Goal: Task Accomplishment & Management: Manage account settings

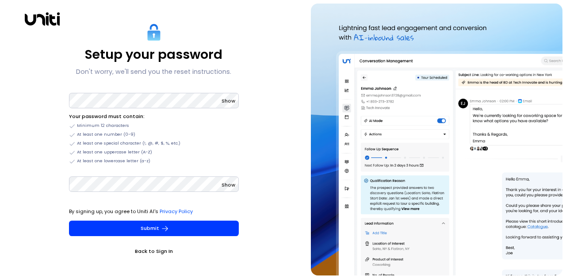
click at [166, 110] on div "Show Your password must contain: Minimum 12 characters At least one number (0-9…" at bounding box center [154, 127] width 170 height 73
click at [230, 102] on span "Show" at bounding box center [229, 100] width 14 height 7
click at [69, 221] on button "Submit" at bounding box center [154, 228] width 170 height 15
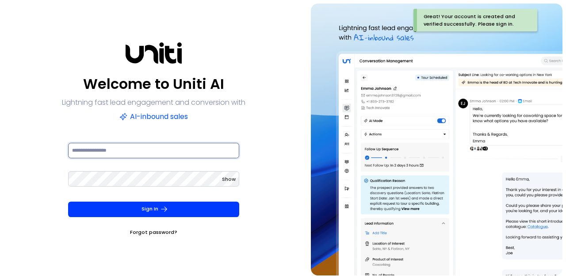
click at [118, 153] on input at bounding box center [153, 150] width 171 height 15
type input "**********"
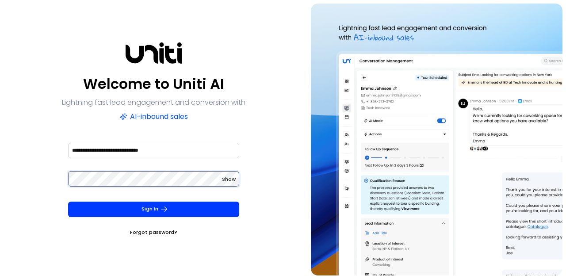
click at [68, 202] on button "Sign In" at bounding box center [153, 209] width 171 height 15
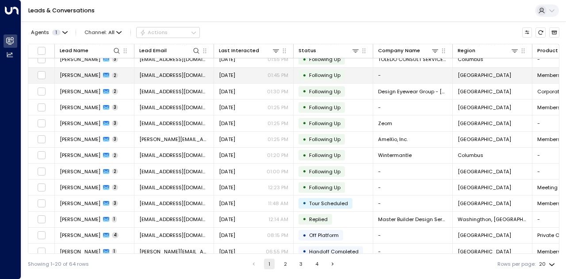
scroll to position [124, 0]
